Goal: Information Seeking & Learning: Learn about a topic

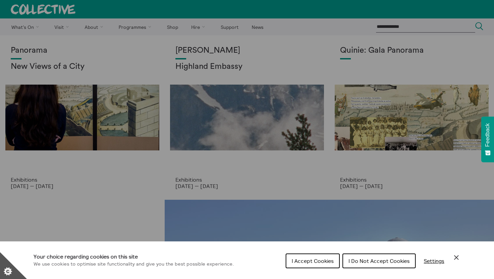
click at [456, 260] on icon "Close Cookie Control" at bounding box center [456, 258] width 8 height 8
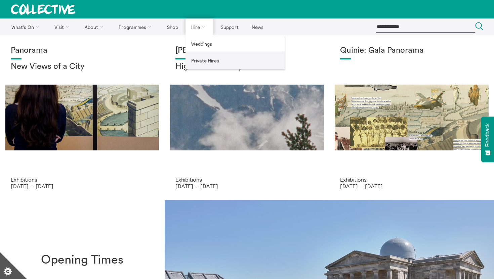
click at [202, 61] on link "Private Hires" at bounding box center [234, 60] width 99 height 17
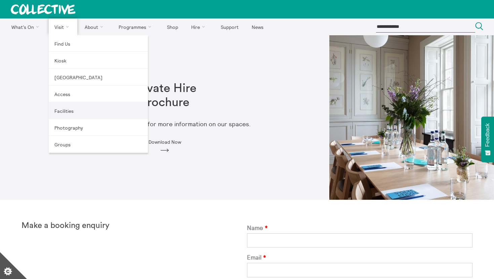
click at [73, 113] on link "Facilities" at bounding box center [98, 110] width 99 height 17
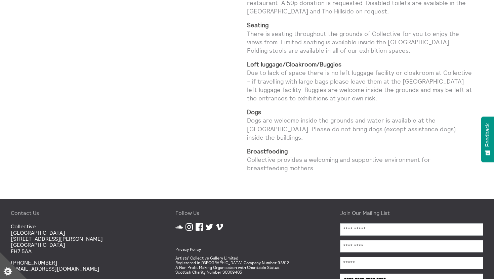
scroll to position [408, 0]
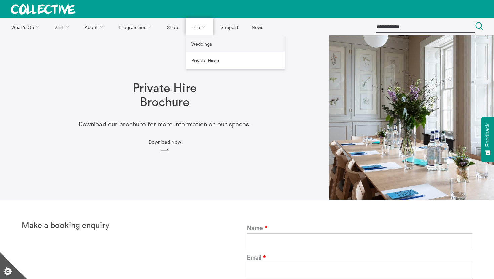
click at [199, 44] on link "Weddings" at bounding box center [234, 43] width 99 height 17
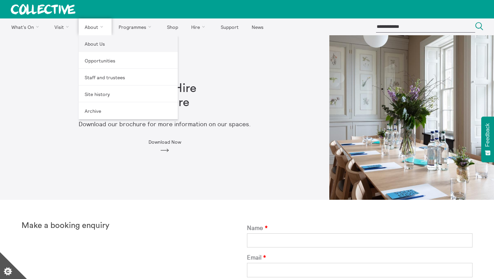
click at [93, 46] on link "About Us" at bounding box center [128, 43] width 99 height 17
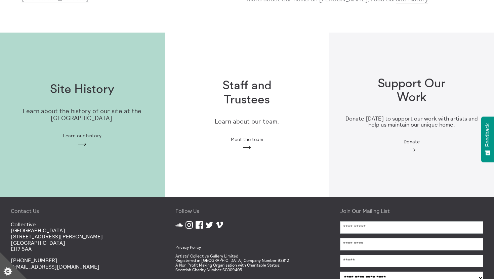
scroll to position [164, 0]
